Goal: Task Accomplishment & Management: Use online tool/utility

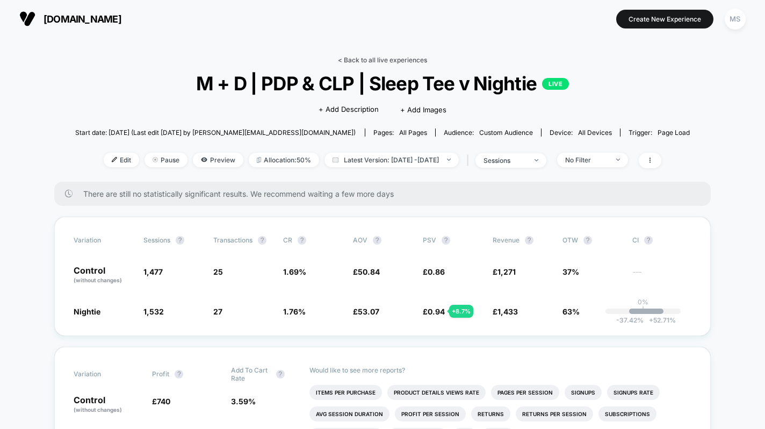
click at [366, 59] on link "< Back to all live experiences" at bounding box center [382, 60] width 89 height 8
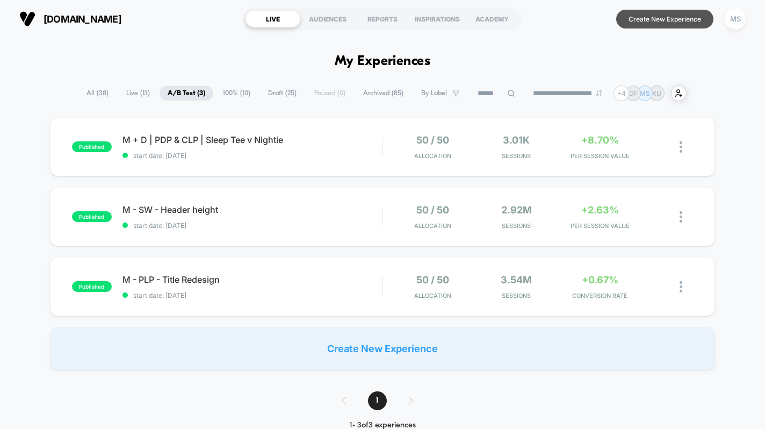
click at [626, 19] on button "Create New Experience" at bounding box center [664, 19] width 97 height 19
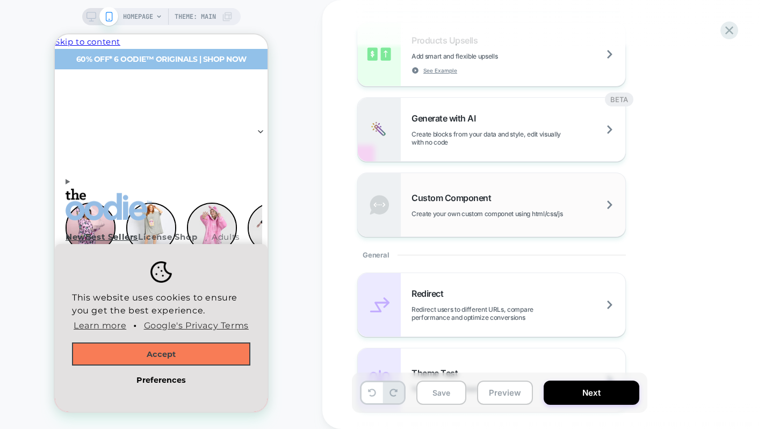
scroll to position [285, 0]
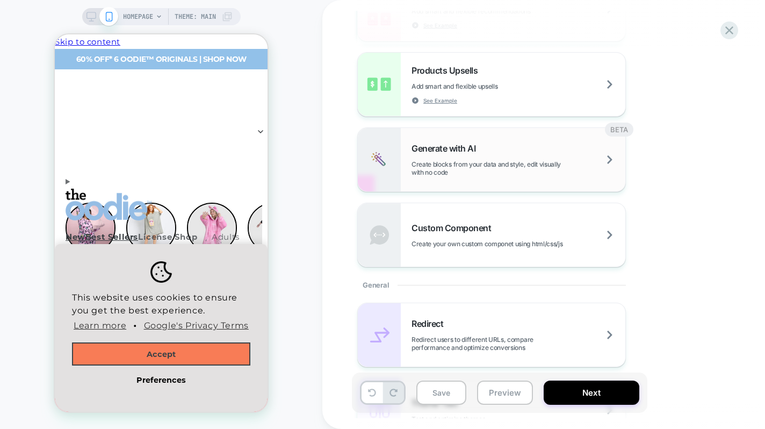
click at [461, 157] on div "Generate with AI Create blocks from your data and style, edit visually with no …" at bounding box center [518, 159] width 214 height 33
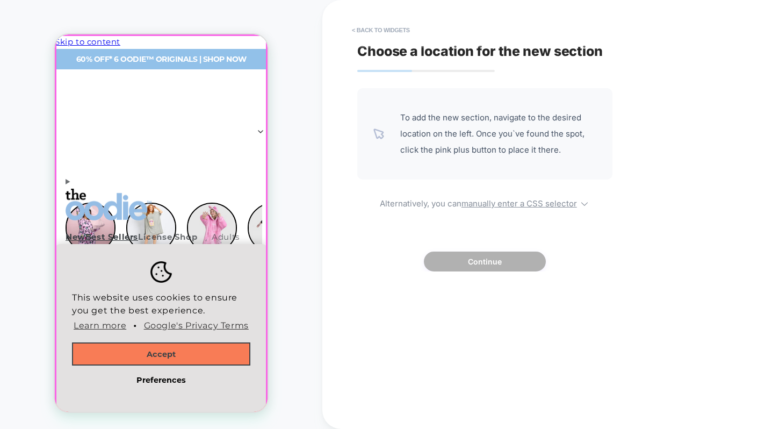
click at [250, 224] on div at bounding box center [161, 227] width 211 height 385
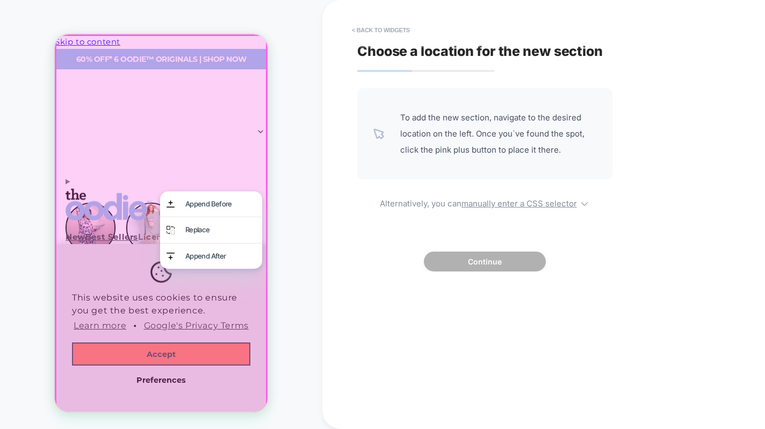
click at [346, 234] on div "< Back to widgets Choose a location for the new section To add the new section,…" at bounding box center [558, 214] width 473 height 429
click at [358, 27] on button "< Back to widgets" at bounding box center [380, 29] width 69 height 17
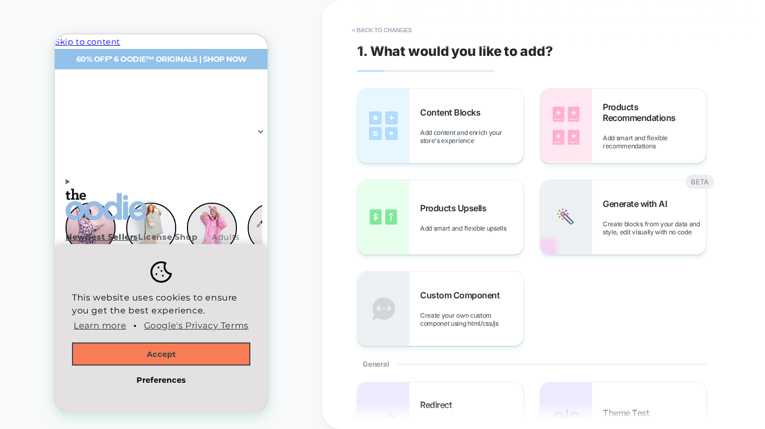
click at [202, 351] on button "Accept" at bounding box center [161, 354] width 178 height 24
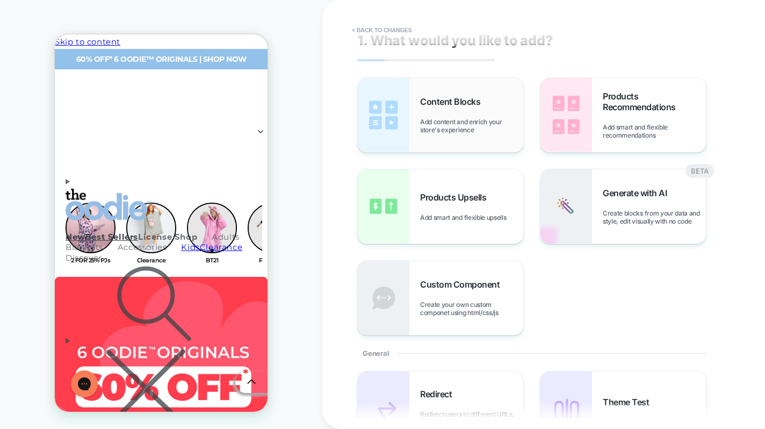
scroll to position [15, 0]
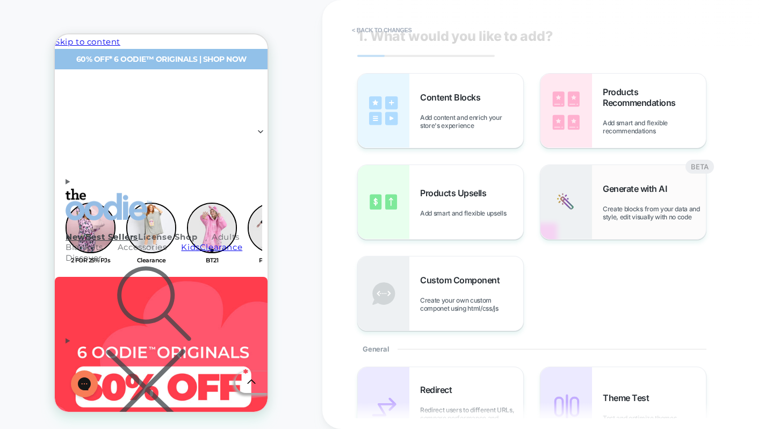
click at [631, 194] on div "Generate with AI Create blocks from your data and style, edit visually with no …" at bounding box center [654, 202] width 103 height 38
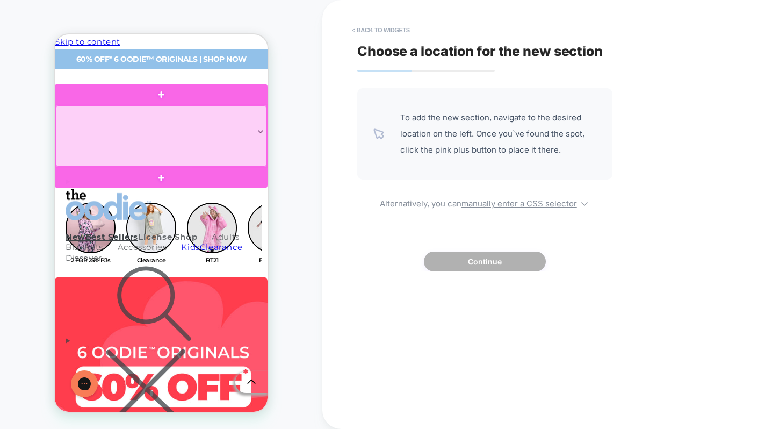
click at [186, 151] on div at bounding box center [161, 135] width 211 height 61
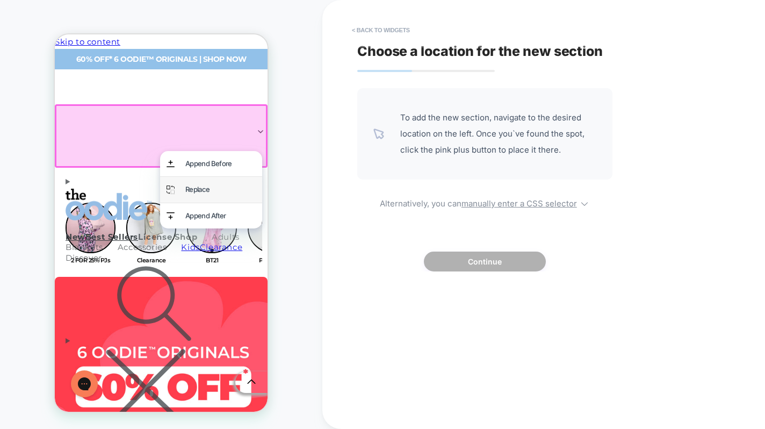
click at [195, 186] on div "Replace" at bounding box center [220, 189] width 70 height 12
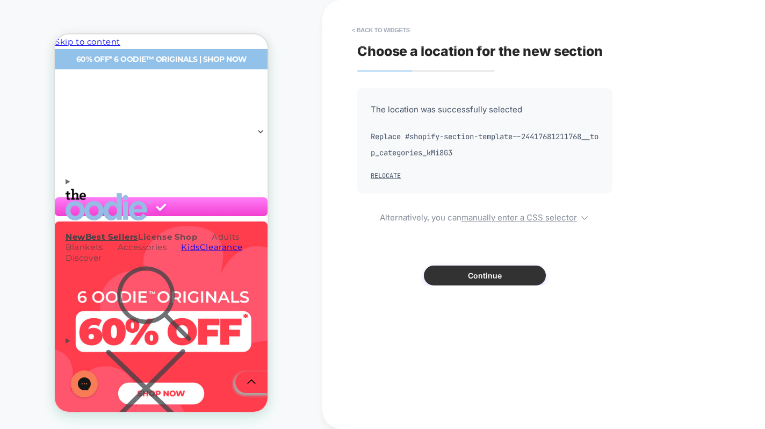
click at [450, 278] on button "Continue" at bounding box center [485, 275] width 122 height 20
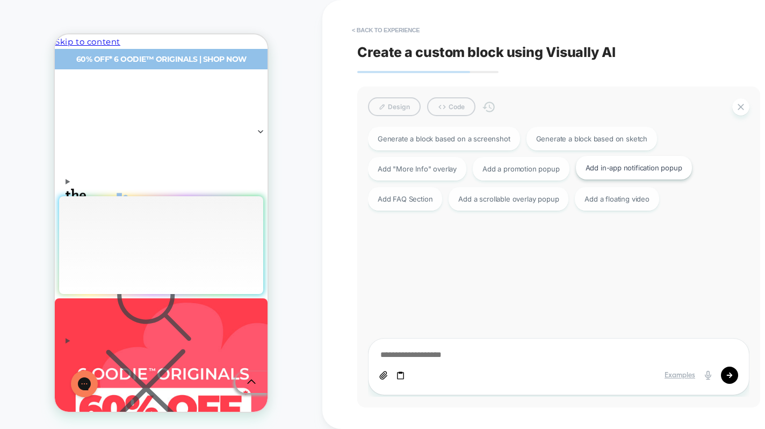
click at [618, 170] on div "Add in-app notification popup" at bounding box center [634, 168] width 116 height 24
type textarea "*"
type textarea "**********"
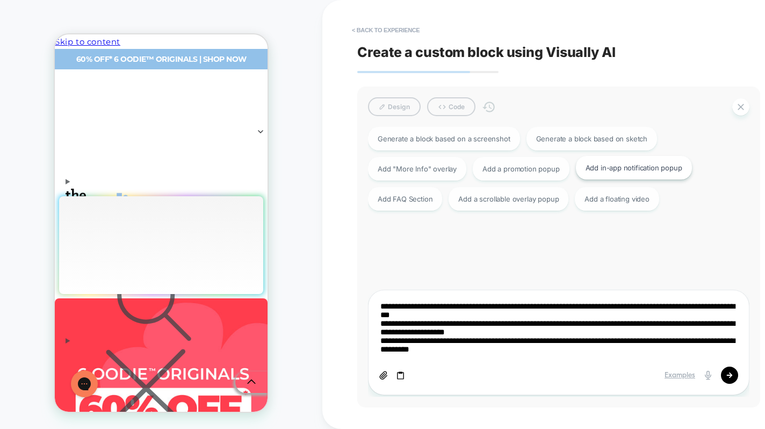
type textarea "*"
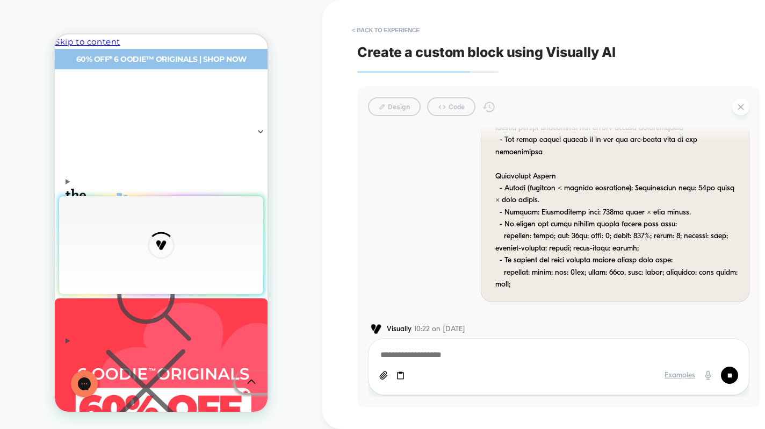
click at [618, 170] on div at bounding box center [616, 44] width 243 height 493
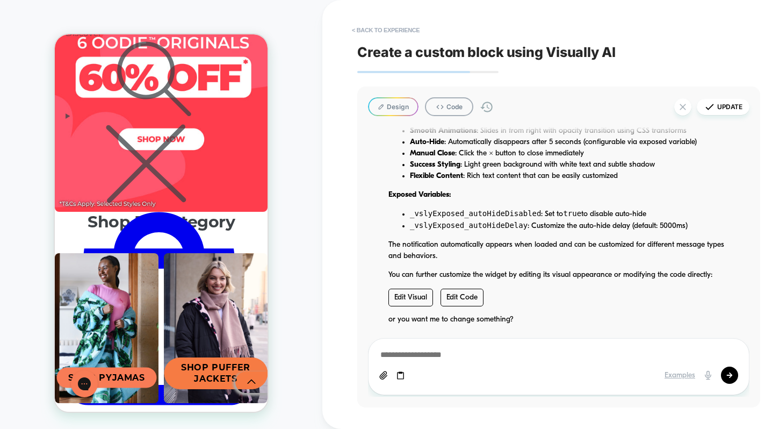
scroll to position [3246, 0]
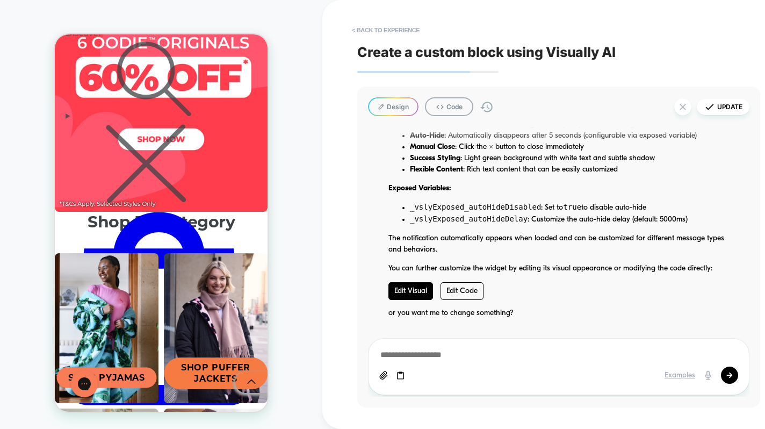
click at [403, 282] on link "Edit Visual" at bounding box center [410, 291] width 45 height 18
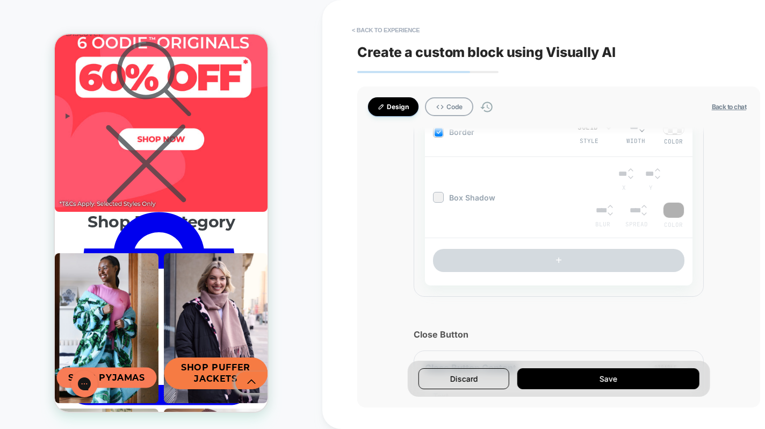
scroll to position [764, 0]
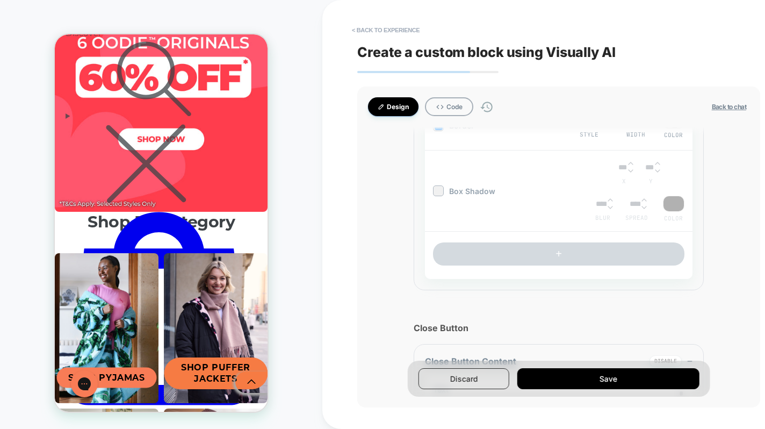
click at [421, 370] on button "Discard" at bounding box center [463, 378] width 91 height 21
type textarea "*"
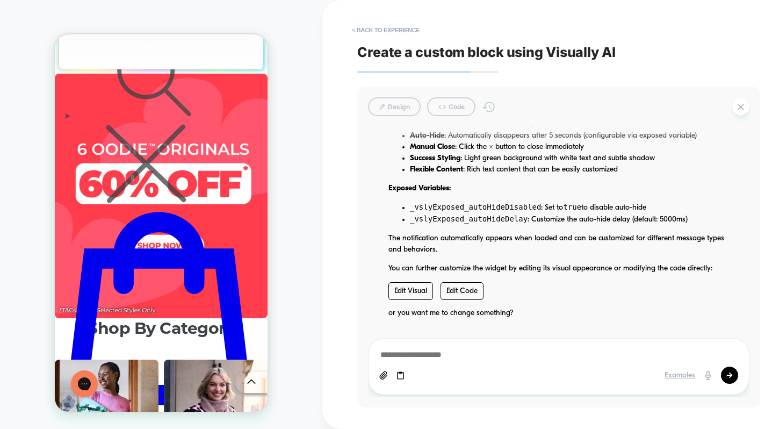
scroll to position [331, 0]
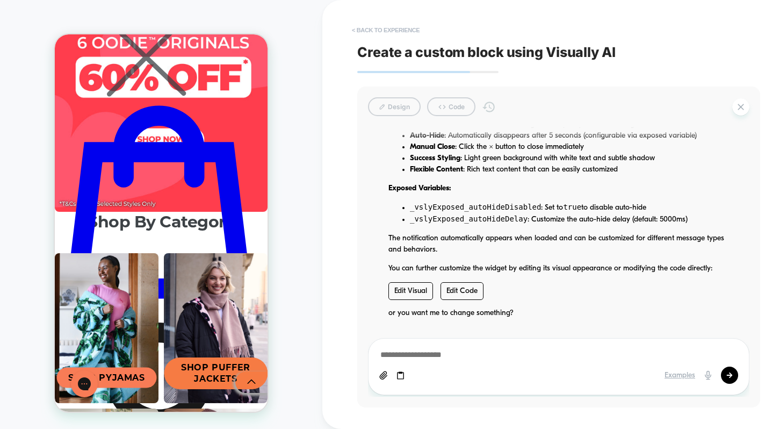
click at [394, 33] on button "< Back to experience" at bounding box center [385, 29] width 78 height 17
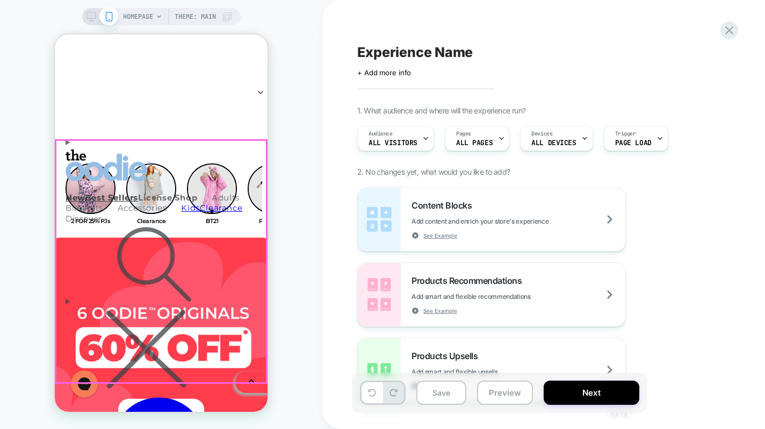
scroll to position [0, 0]
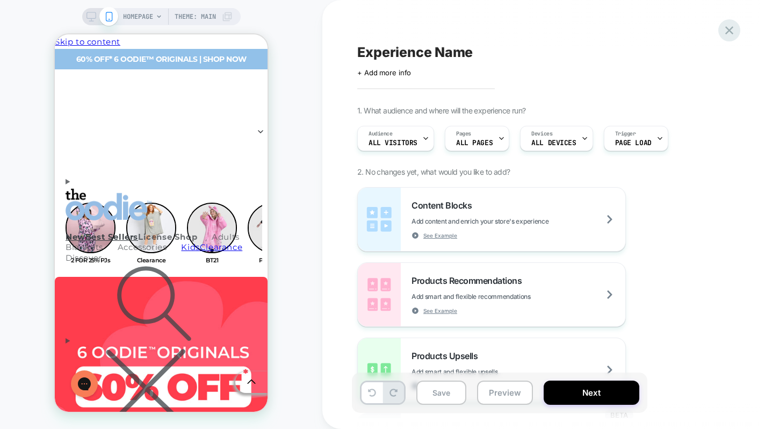
click at [723, 27] on icon at bounding box center [729, 30] width 15 height 15
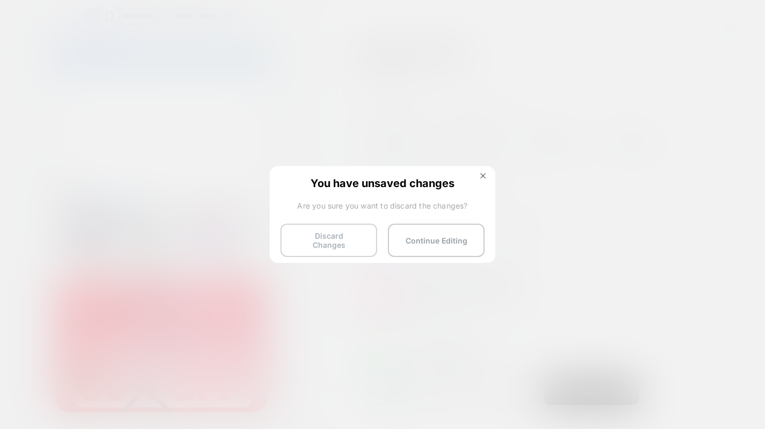
click at [350, 235] on button "Discard Changes" at bounding box center [328, 239] width 97 height 33
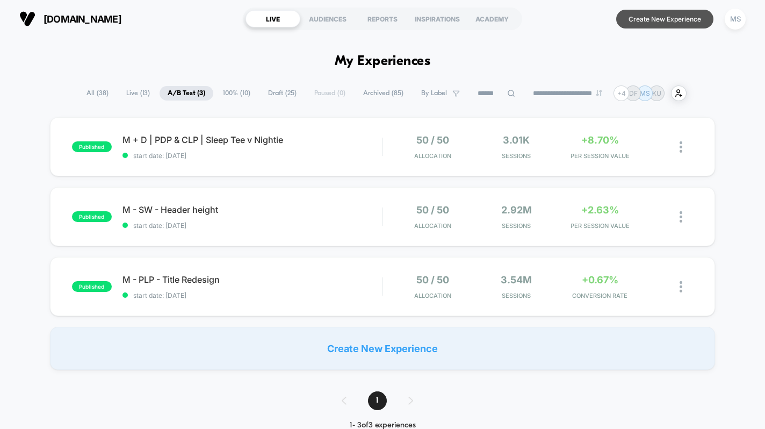
click at [651, 17] on button "Create New Experience" at bounding box center [664, 19] width 97 height 19
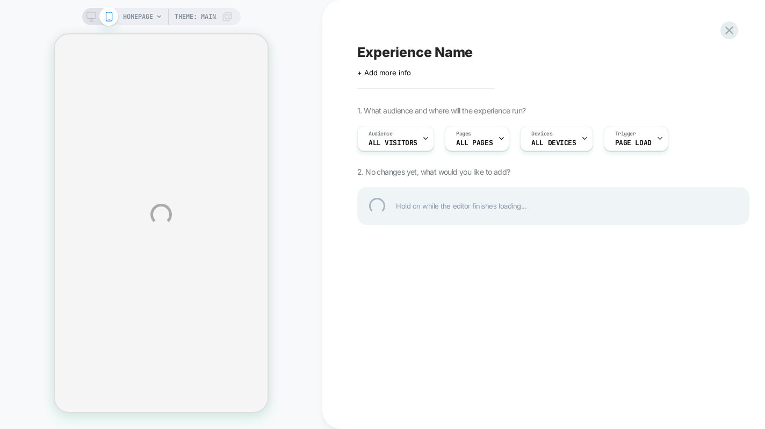
click at [488, 139] on div "HOMEPAGE Theme: MAIN Experience Name Click to edit experience details + Add mor…" at bounding box center [382, 214] width 765 height 429
